Goal: Task Accomplishment & Management: Use online tool/utility

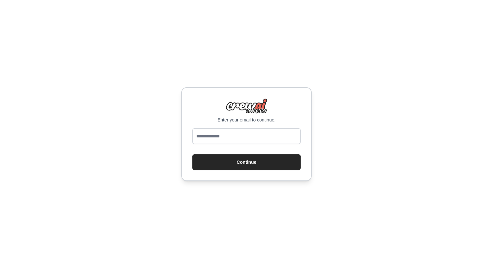
click at [269, 128] on input "email" at bounding box center [246, 136] width 108 height 16
type input "**********"
click at [266, 166] on button "Continue" at bounding box center [246, 162] width 108 height 16
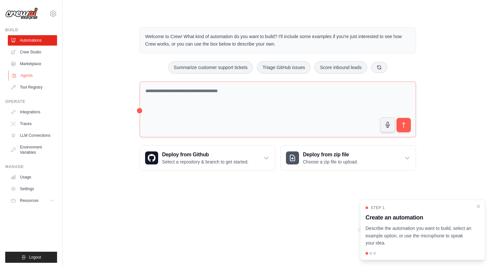
click at [39, 76] on link "Agents" at bounding box center [32, 75] width 49 height 10
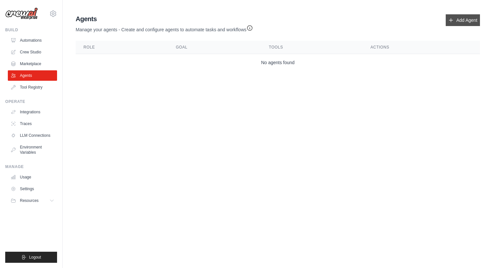
click at [470, 17] on link "Add Agent" at bounding box center [463, 20] width 34 height 12
click at [463, 17] on link "Add Agent" at bounding box center [463, 20] width 34 height 12
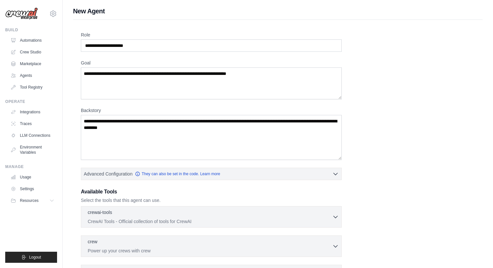
click at [142, 54] on div "Role Goal Backstory Advanced Configuration They can also be set in the code. Le…" at bounding box center [278, 191] width 394 height 318
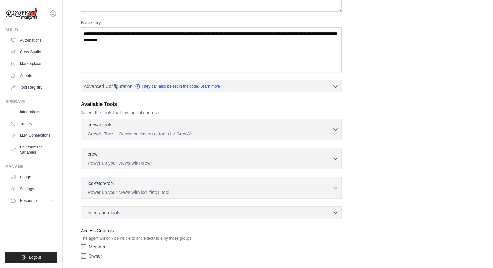
scroll to position [111, 0]
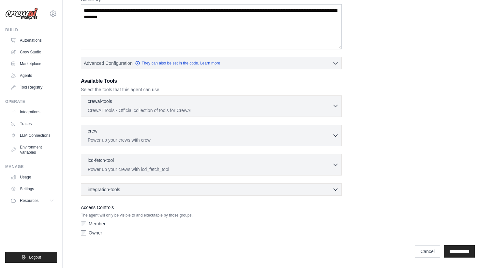
click at [168, 108] on p "CrewAI Tools - Official collection of tools for CrewAI" at bounding box center [210, 110] width 244 height 7
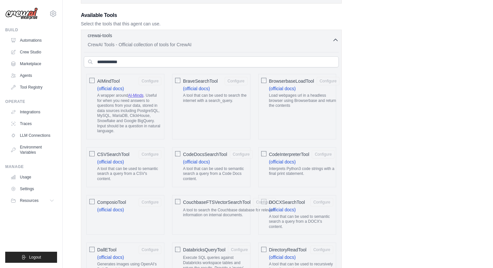
click at [310, 46] on p "CrewAI Tools - Official collection of tools for CrewAI" at bounding box center [210, 44] width 244 height 7
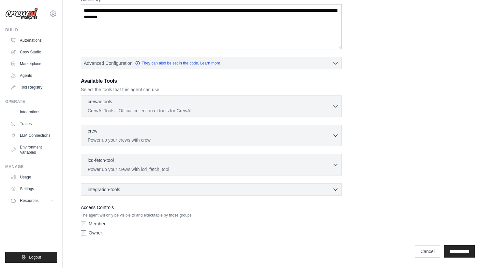
click at [266, 144] on div "crew 0 selected Power up your crews with crew Crew" at bounding box center [211, 136] width 261 height 22
click at [272, 135] on div "crew 0 selected Power up your crews with crew" at bounding box center [210, 135] width 244 height 16
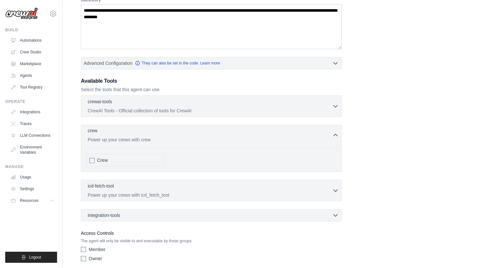
click at [140, 139] on p "Power up your crews with crew" at bounding box center [210, 140] width 244 height 7
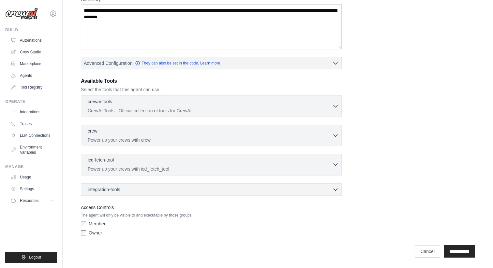
click at [140, 164] on div "icd-fetch-tool 0 selected" at bounding box center [210, 161] width 244 height 8
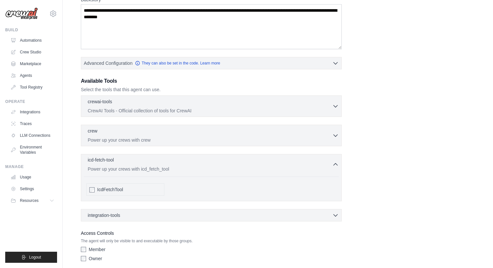
click at [172, 164] on div "icd-fetch-tool 0 selected" at bounding box center [210, 161] width 244 height 8
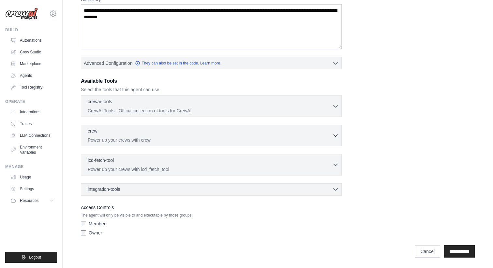
click at [156, 190] on div "integration-tools 0 selected" at bounding box center [213, 189] width 251 height 7
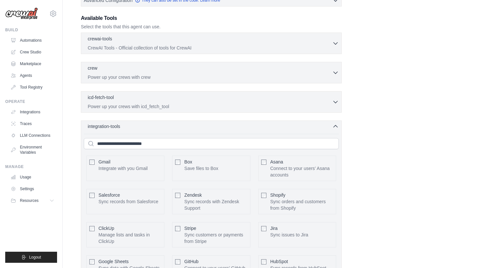
scroll to position [190, 0]
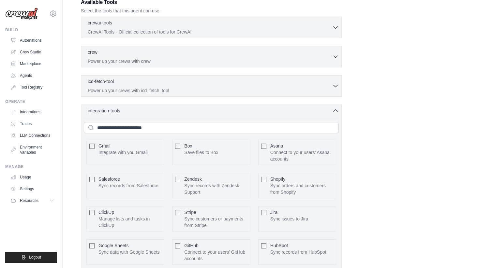
click at [174, 117] on div "integration-tools 0 selected Gmail Box Save files to Box" at bounding box center [211, 208] width 261 height 206
click at [183, 107] on div "integration-tools 0 selected" at bounding box center [213, 110] width 251 height 7
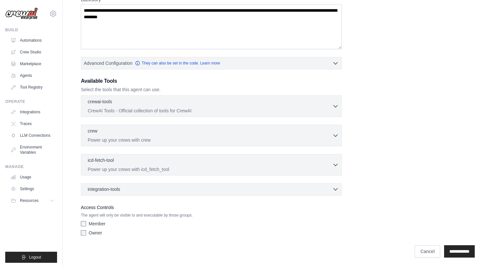
scroll to position [111, 0]
click at [466, 245] on input "**********" at bounding box center [459, 251] width 31 height 12
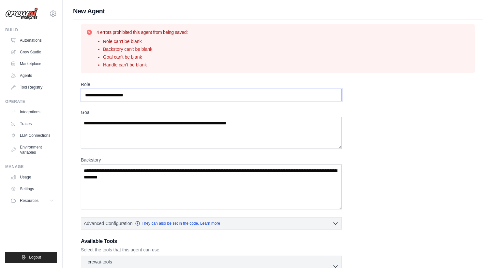
click at [141, 96] on input "Role" at bounding box center [211, 95] width 261 height 12
click at [141, 124] on textarea "Goal" at bounding box center [211, 133] width 261 height 32
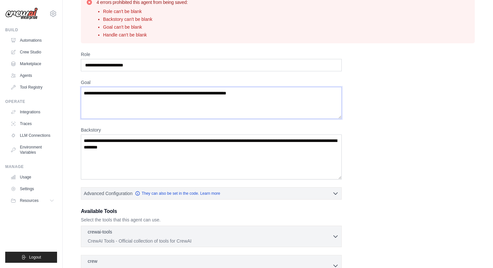
scroll to position [32, 0]
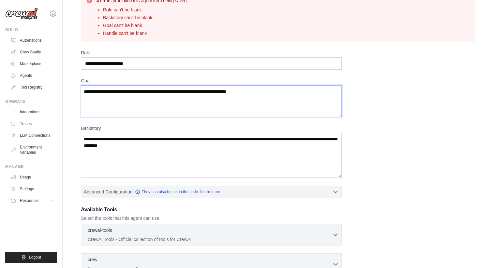
click at [176, 93] on textarea "Goal" at bounding box center [211, 101] width 261 height 32
type textarea "*"
click at [143, 52] on label "Role" at bounding box center [211, 53] width 261 height 7
click at [143, 57] on input "Role" at bounding box center [211, 63] width 261 height 12
click at [143, 66] on input "Role" at bounding box center [211, 63] width 261 height 12
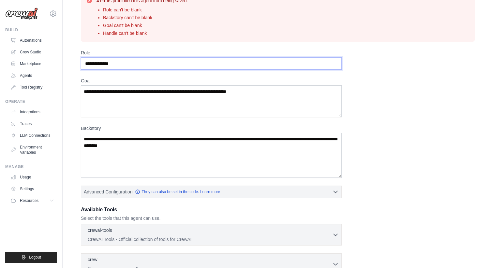
type input "**********"
click at [138, 102] on textarea "Goal" at bounding box center [211, 101] width 261 height 32
click at [139, 144] on textarea "Backstory" at bounding box center [211, 155] width 261 height 45
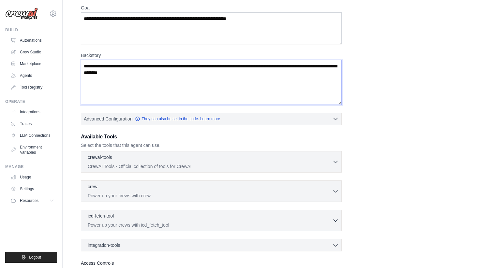
scroll to position [160, 0]
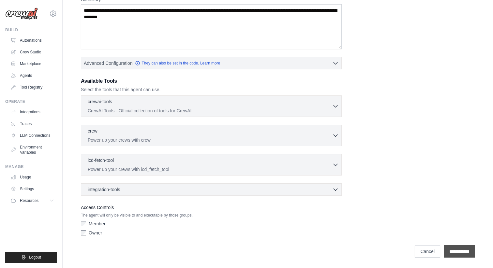
click at [444, 249] on input "**********" at bounding box center [459, 251] width 31 height 12
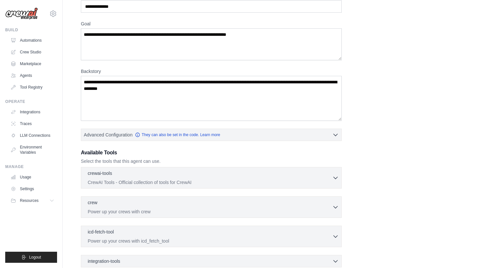
scroll to position [0, 0]
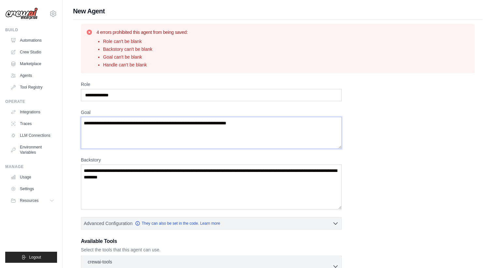
click at [158, 136] on textarea "Goal" at bounding box center [211, 133] width 261 height 32
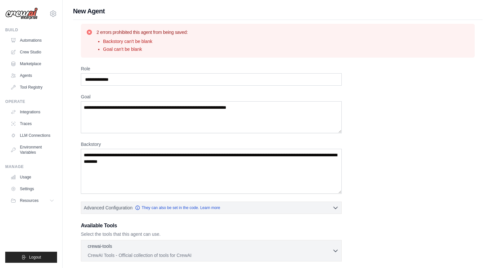
click at [107, 44] on li "Backstory can't be blank" at bounding box center [145, 41] width 85 height 7
click at [115, 119] on textarea "Goal" at bounding box center [211, 117] width 261 height 32
click at [115, 163] on textarea "Backstory" at bounding box center [211, 171] width 261 height 45
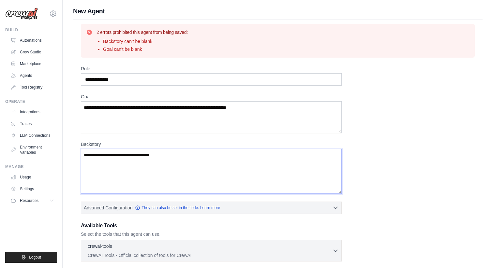
type textarea "**********"
click at [160, 115] on textarea "Goal" at bounding box center [211, 117] width 261 height 32
type textarea "*"
click at [97, 107] on textarea "**********" at bounding box center [211, 117] width 261 height 32
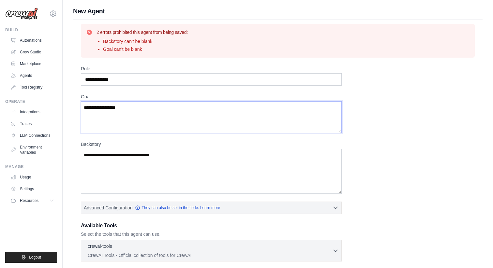
click at [100, 107] on textarea "**********" at bounding box center [211, 117] width 261 height 32
click at [244, 124] on textarea "**********" at bounding box center [211, 117] width 261 height 32
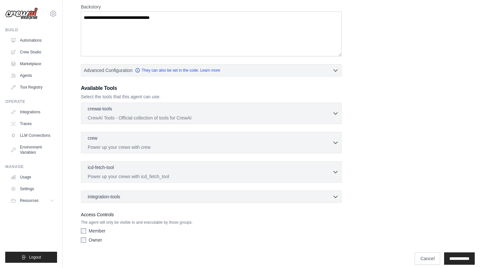
scroll to position [145, 0]
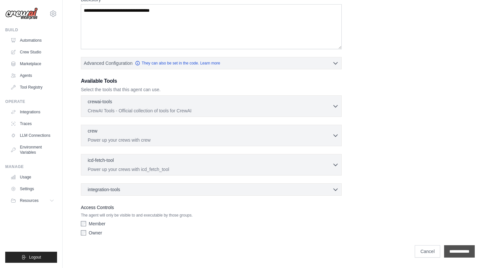
type textarea "**********"
click at [457, 254] on input "**********" at bounding box center [459, 251] width 31 height 12
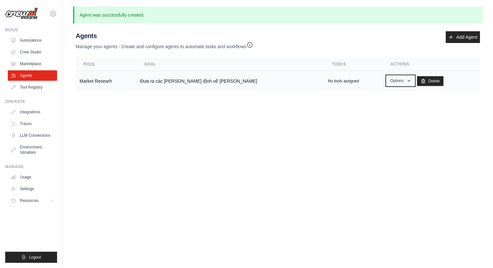
click at [387, 82] on button "Options" at bounding box center [401, 81] width 28 height 10
click at [103, 82] on td "Market Researh" at bounding box center [106, 81] width 61 height 21
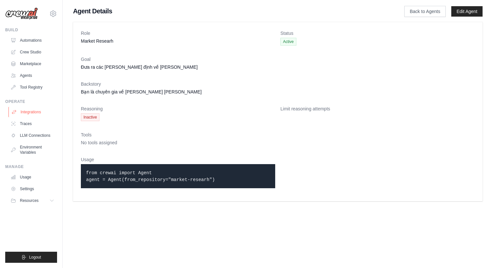
click at [46, 115] on link "Integrations" at bounding box center [32, 112] width 49 height 10
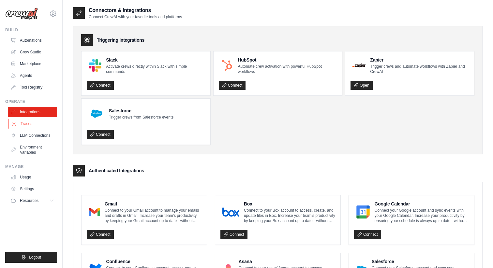
click at [43, 127] on link "Traces" at bounding box center [32, 124] width 49 height 10
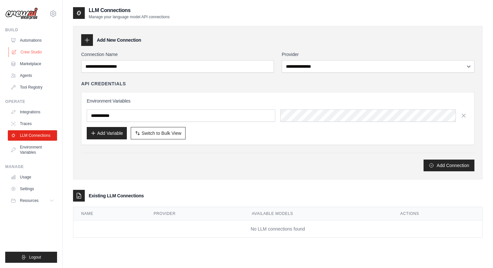
click at [35, 51] on link "Crew Studio" at bounding box center [32, 52] width 49 height 10
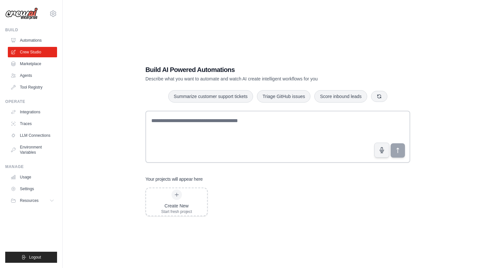
click at [321, 107] on div "Build AI Powered Automations Describe what you want to automate and watch AI cr…" at bounding box center [278, 141] width 280 height 172
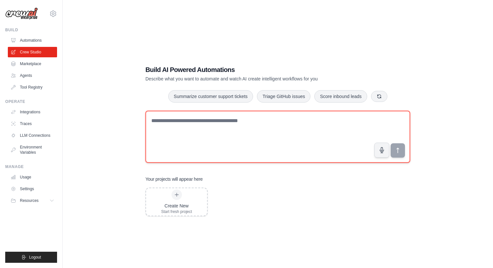
click at [321, 132] on textarea at bounding box center [277, 137] width 265 height 52
click at [237, 127] on textarea at bounding box center [277, 137] width 265 height 52
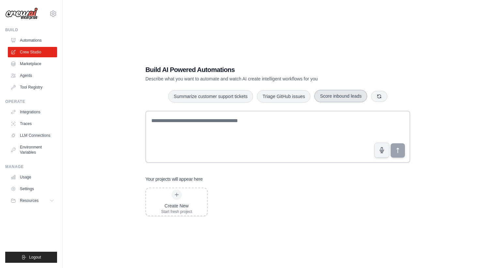
click at [362, 101] on button "Score inbound leads" at bounding box center [340, 96] width 53 height 12
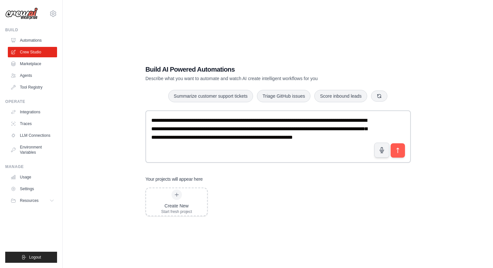
click at [258, 241] on div "**********" at bounding box center [277, 141] width 409 height 268
click at [156, 215] on div "Create New Start fresh project" at bounding box center [176, 201] width 61 height 27
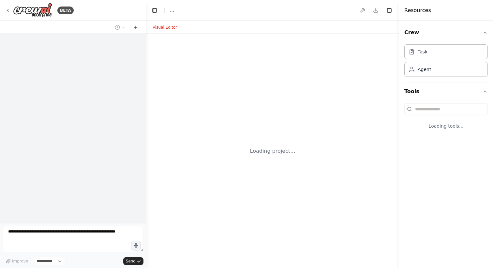
select select "****"
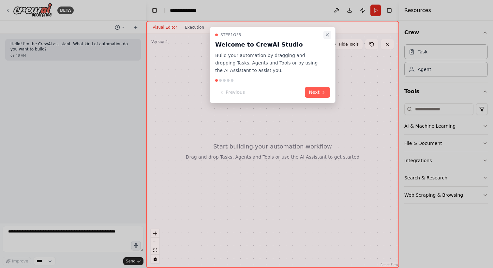
click at [330, 35] on button "Close walkthrough" at bounding box center [327, 35] width 8 height 8
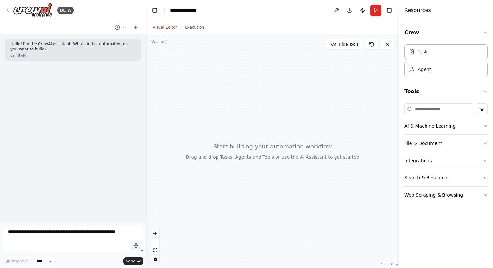
drag, startPoint x: 336, startPoint y: 138, endPoint x: 211, endPoint y: 67, distance: 144.0
click at [211, 67] on div at bounding box center [272, 151] width 253 height 234
drag, startPoint x: 224, startPoint y: 98, endPoint x: 239, endPoint y: 178, distance: 81.3
click at [239, 178] on div at bounding box center [272, 151] width 253 height 234
drag, startPoint x: 236, startPoint y: 193, endPoint x: 236, endPoint y: 130, distance: 63.2
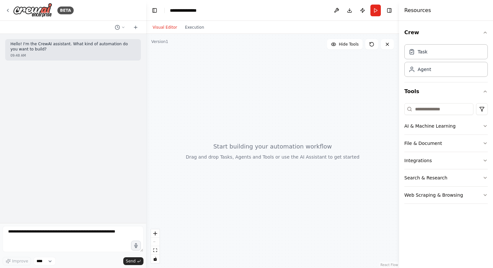
click at [236, 130] on div at bounding box center [272, 151] width 253 height 234
click at [354, 46] on span "Hide Tools" at bounding box center [349, 44] width 20 height 5
click at [351, 49] on button "Show Tools" at bounding box center [343, 44] width 37 height 10
